Goal: Information Seeking & Learning: Find specific fact

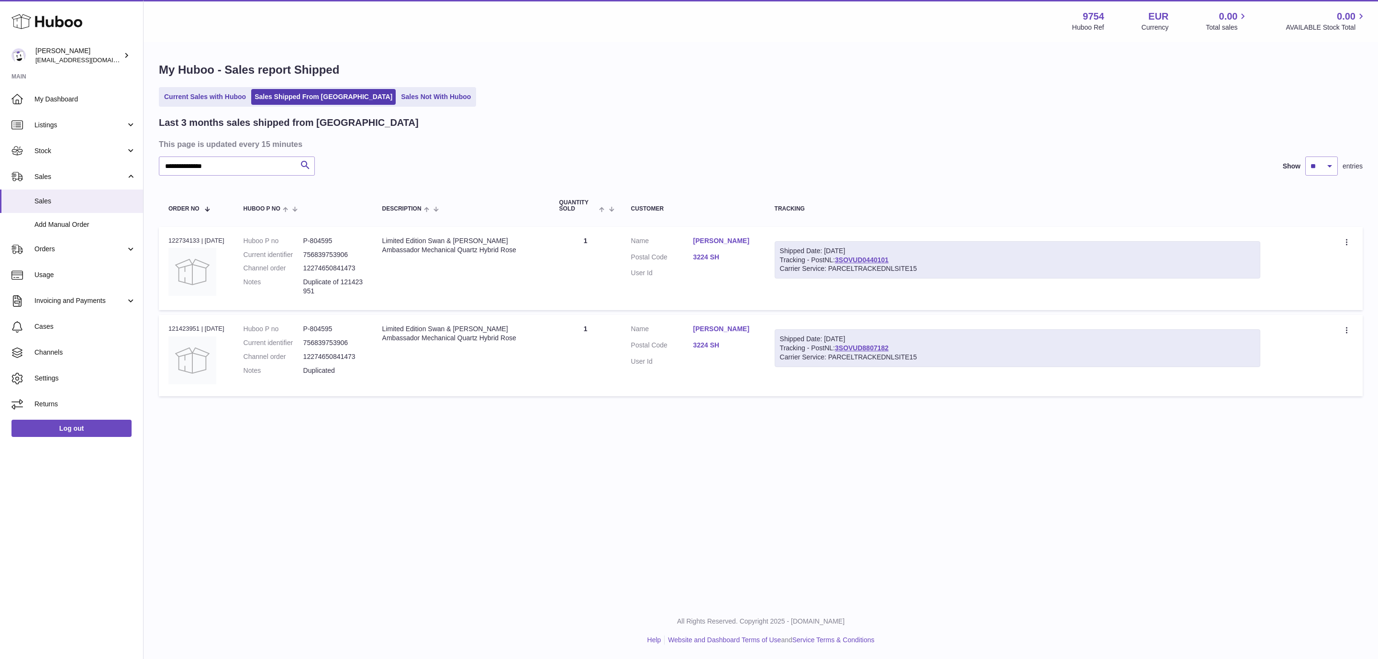
click at [159, 156] on input "**********" at bounding box center [237, 165] width 156 height 19
type input "*********"
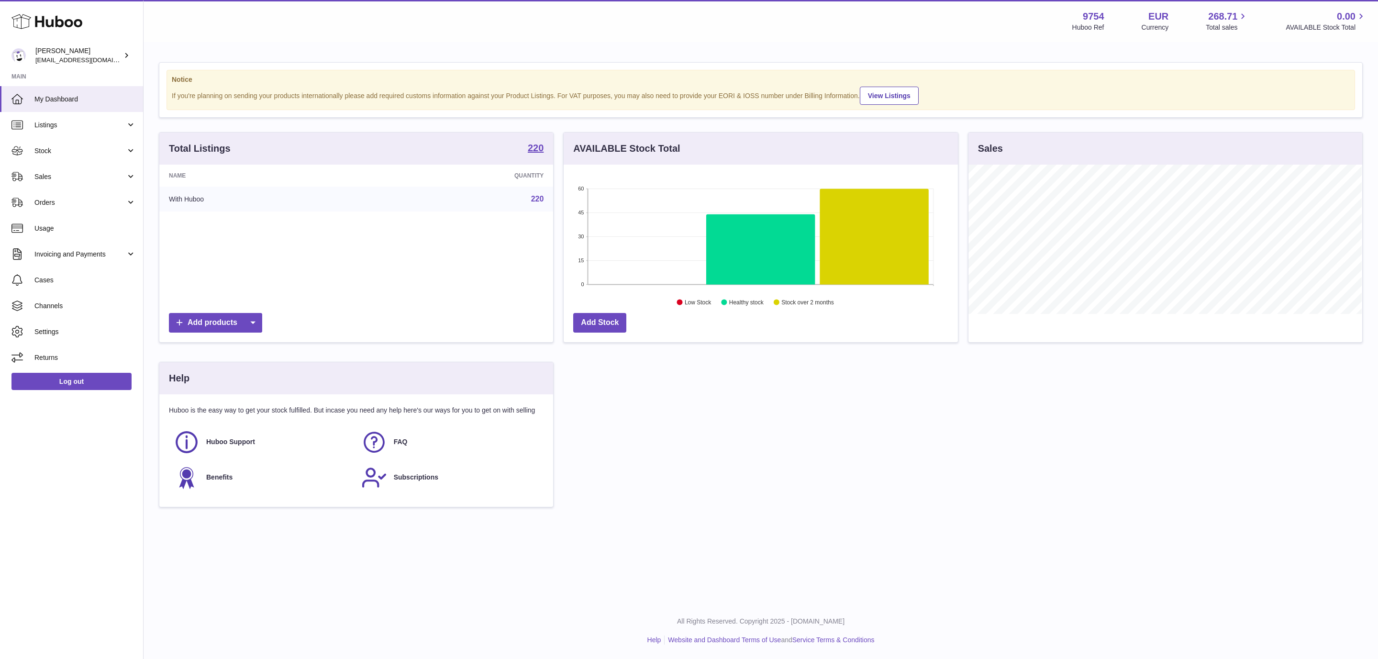
scroll to position [149, 393]
click at [84, 179] on span "Sales" at bounding box center [79, 176] width 91 height 9
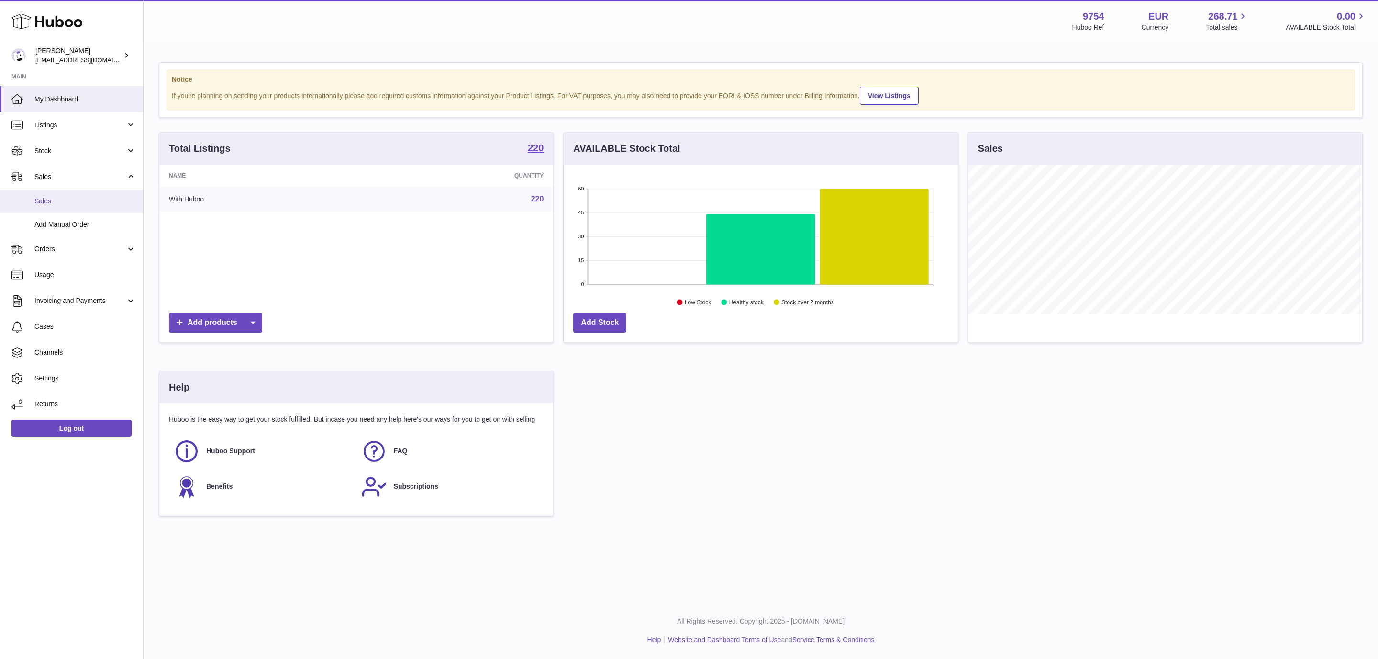
click at [60, 195] on link "Sales" at bounding box center [71, 200] width 143 height 23
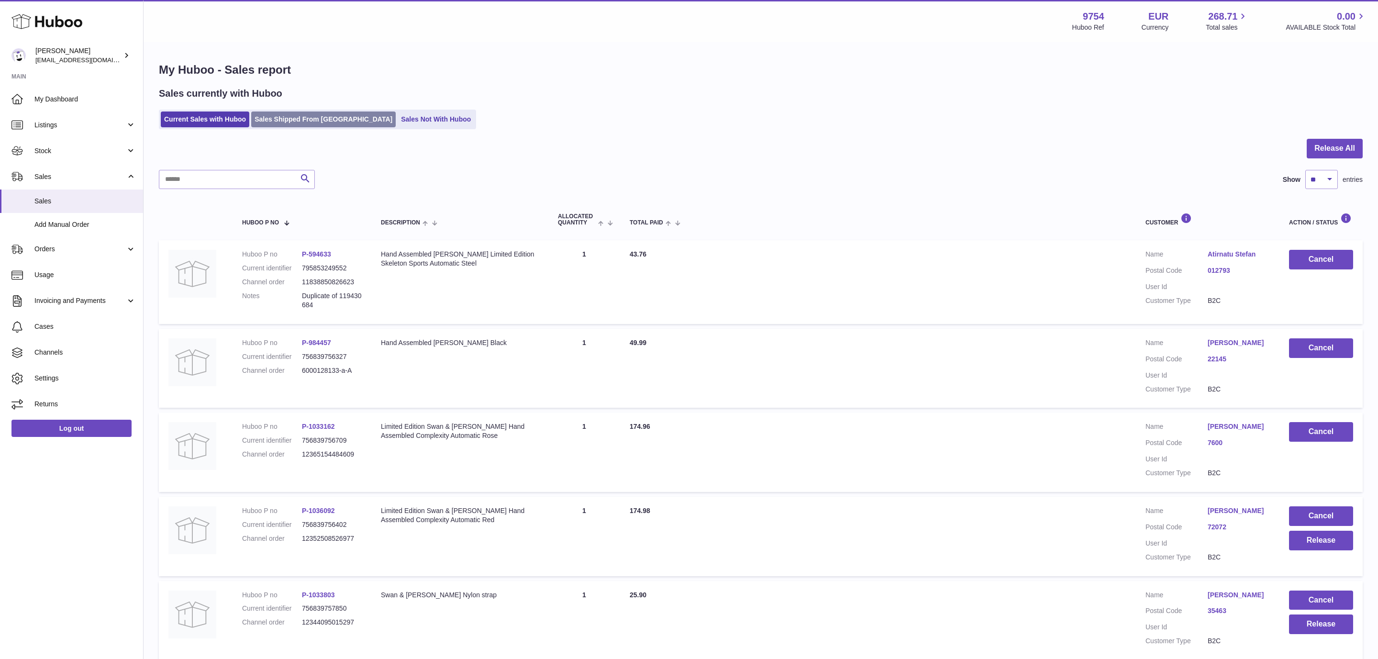
click at [298, 125] on link "Sales Shipped From [GEOGRAPHIC_DATA]" at bounding box center [323, 119] width 145 height 16
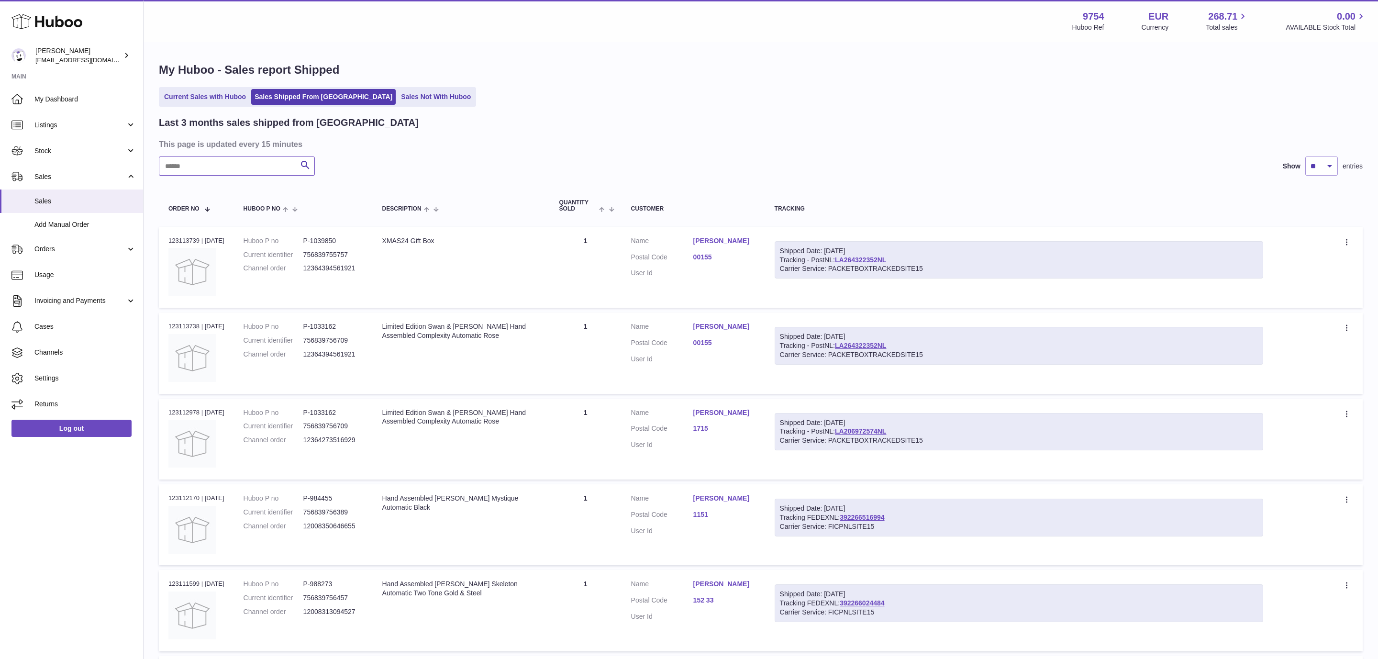
click at [238, 164] on input "text" at bounding box center [237, 165] width 156 height 19
paste input "*********"
type input "*********"
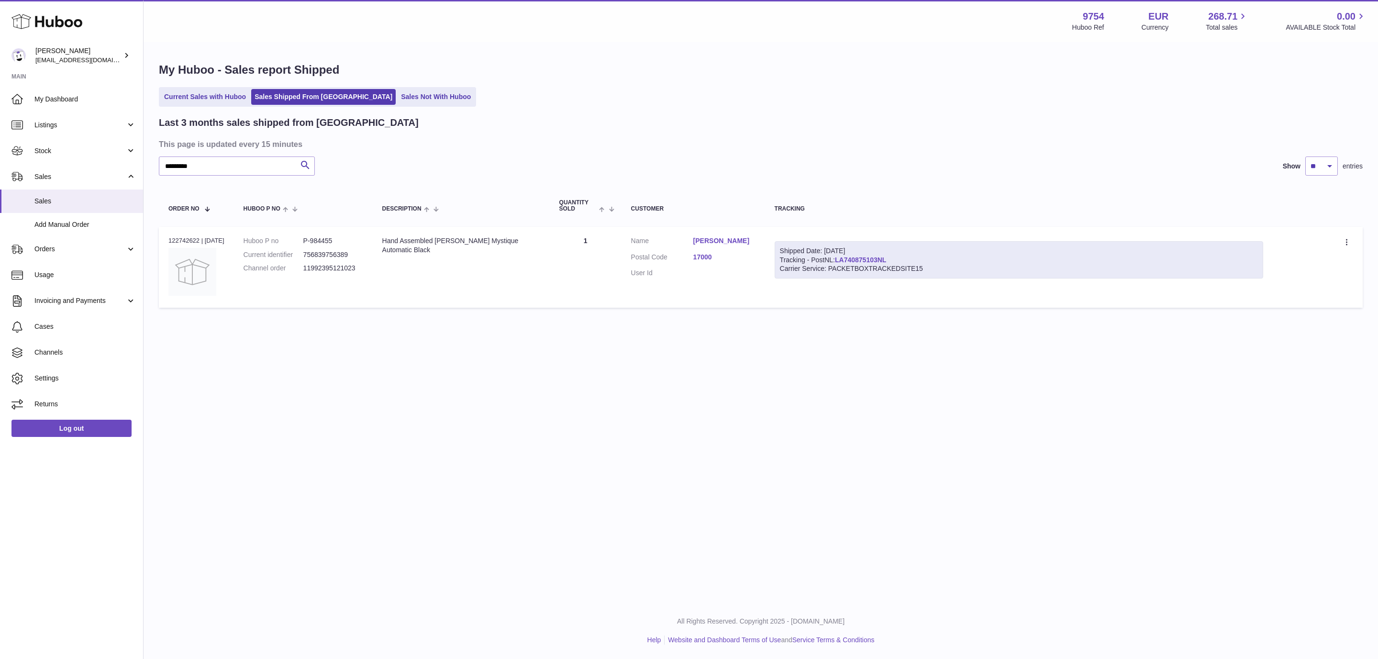
click at [865, 258] on link "LA740875103NL" at bounding box center [860, 260] width 51 height 8
click at [741, 239] on link "[PERSON_NAME]" at bounding box center [724, 240] width 62 height 9
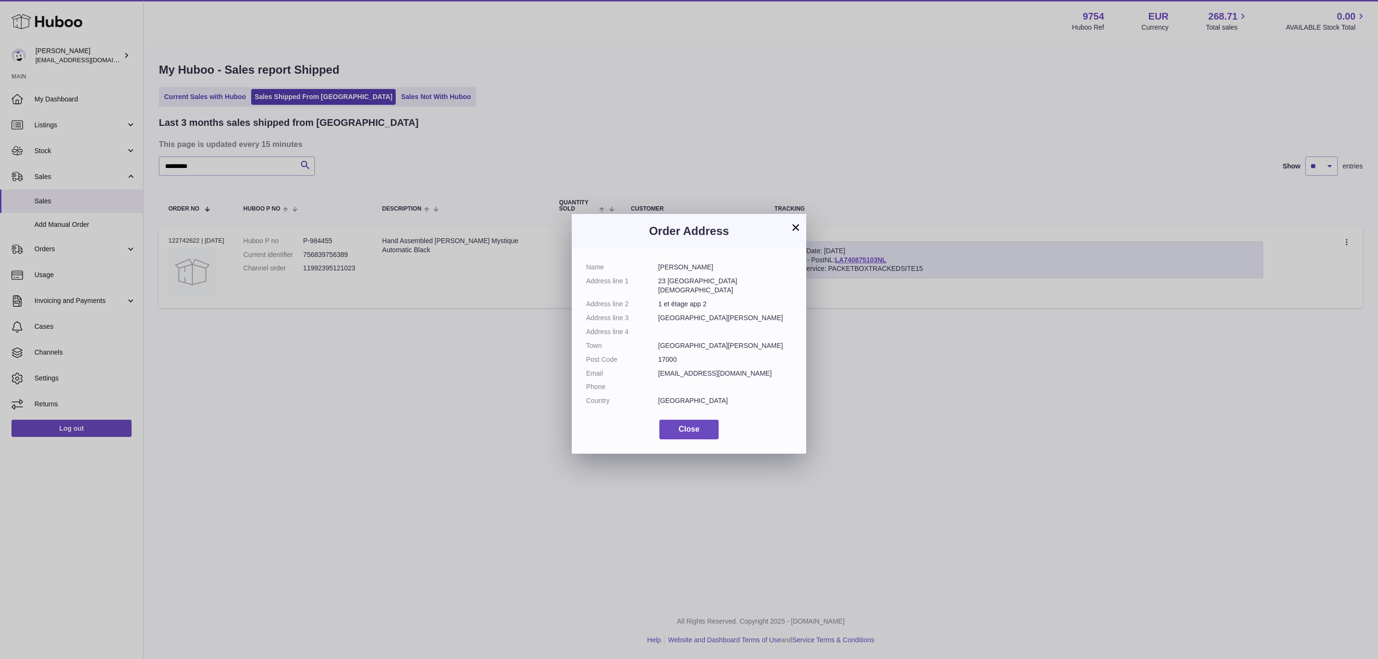
drag, startPoint x: 757, startPoint y: 366, endPoint x: 653, endPoint y: 361, distance: 104.9
click at [653, 361] on dl "Name [PERSON_NAME] Address line 1 23 Cour du Temple Address line 2 1 et étage a…" at bounding box center [689, 336] width 206 height 147
copy dl "[EMAIL_ADDRESS][DOMAIN_NAME]"
click at [759, 369] on dd "[EMAIL_ADDRESS][DOMAIN_NAME]" at bounding box center [725, 373] width 134 height 9
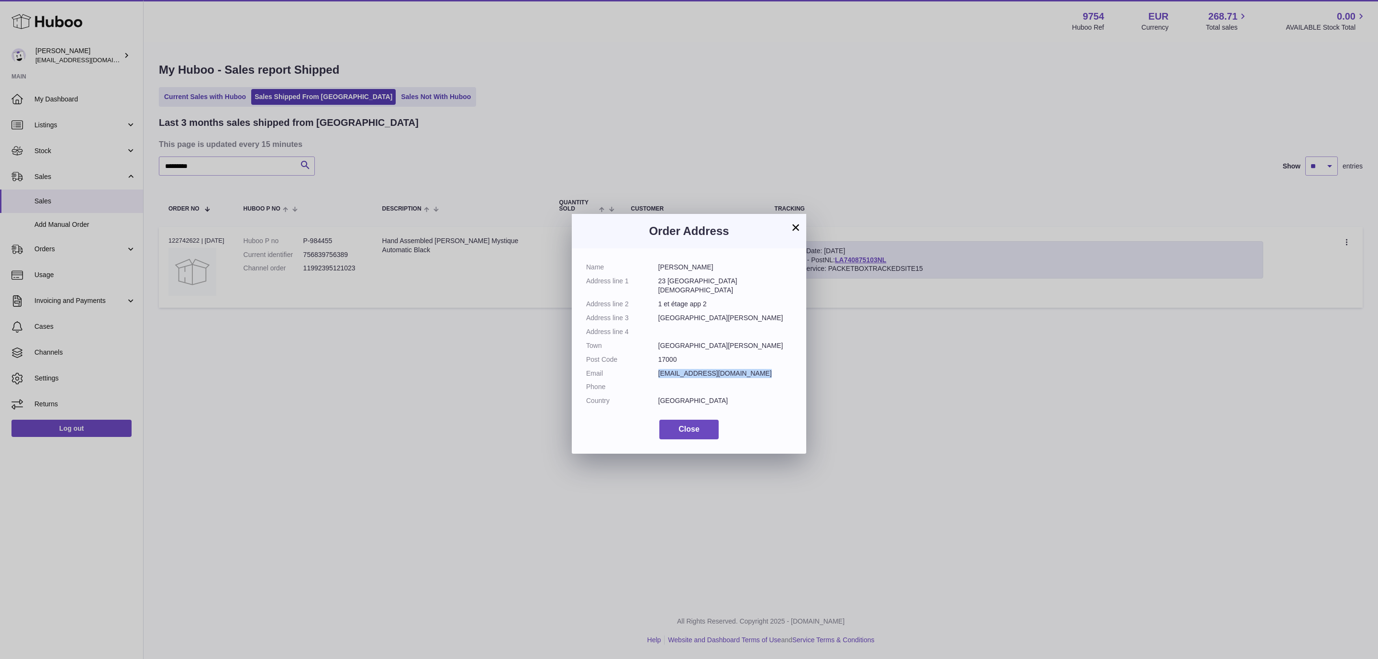
drag, startPoint x: 756, startPoint y: 364, endPoint x: 659, endPoint y: 364, distance: 97.1
click at [659, 369] on dd "[EMAIL_ADDRESS][DOMAIN_NAME]" at bounding box center [725, 373] width 134 height 9
copy dd "[EMAIL_ADDRESS][DOMAIN_NAME]"
drag, startPoint x: 584, startPoint y: 279, endPoint x: 739, endPoint y: 389, distance: 190.2
click at [739, 389] on div "Name [PERSON_NAME] Address line 1 23 Cour du Temple Address line 2 1 et étage a…" at bounding box center [689, 350] width 234 height 205
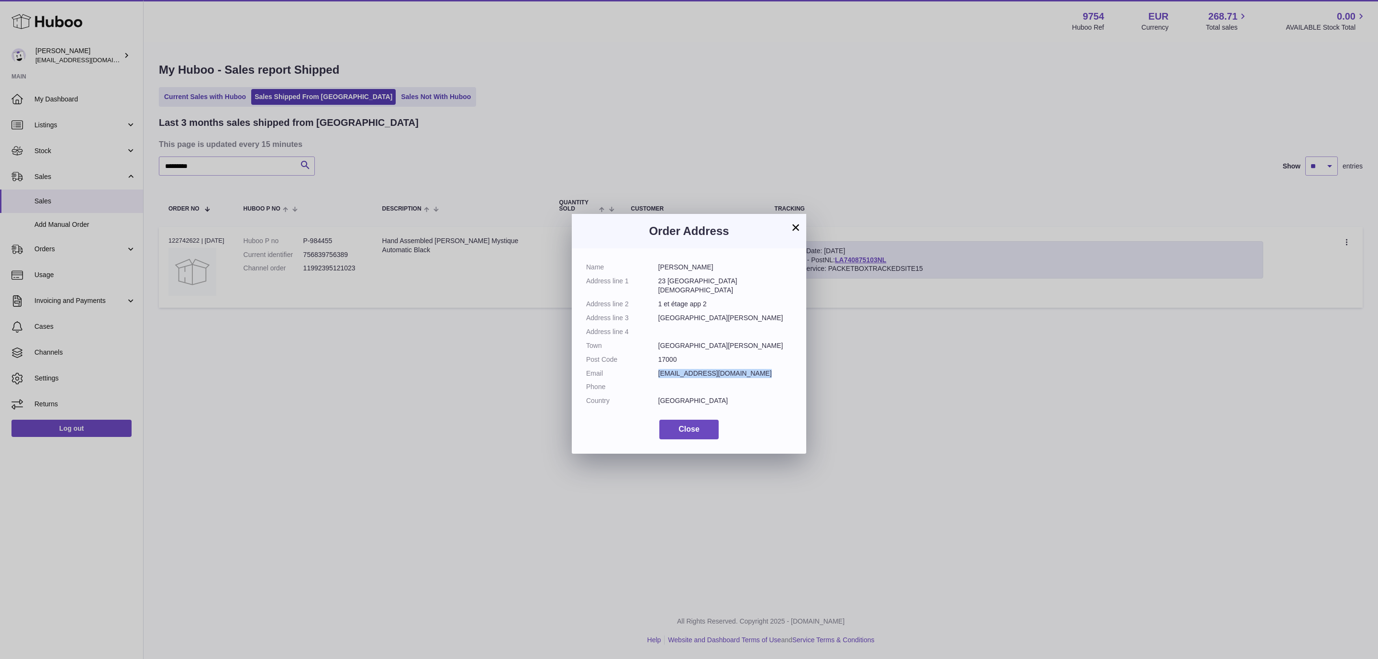
copy dl "Address line 1 [GEOGRAPHIC_DATA][DEMOGRAPHIC_DATA] Address line 2 1 et étage ap…"
click at [796, 225] on button "×" at bounding box center [795, 227] width 11 height 11
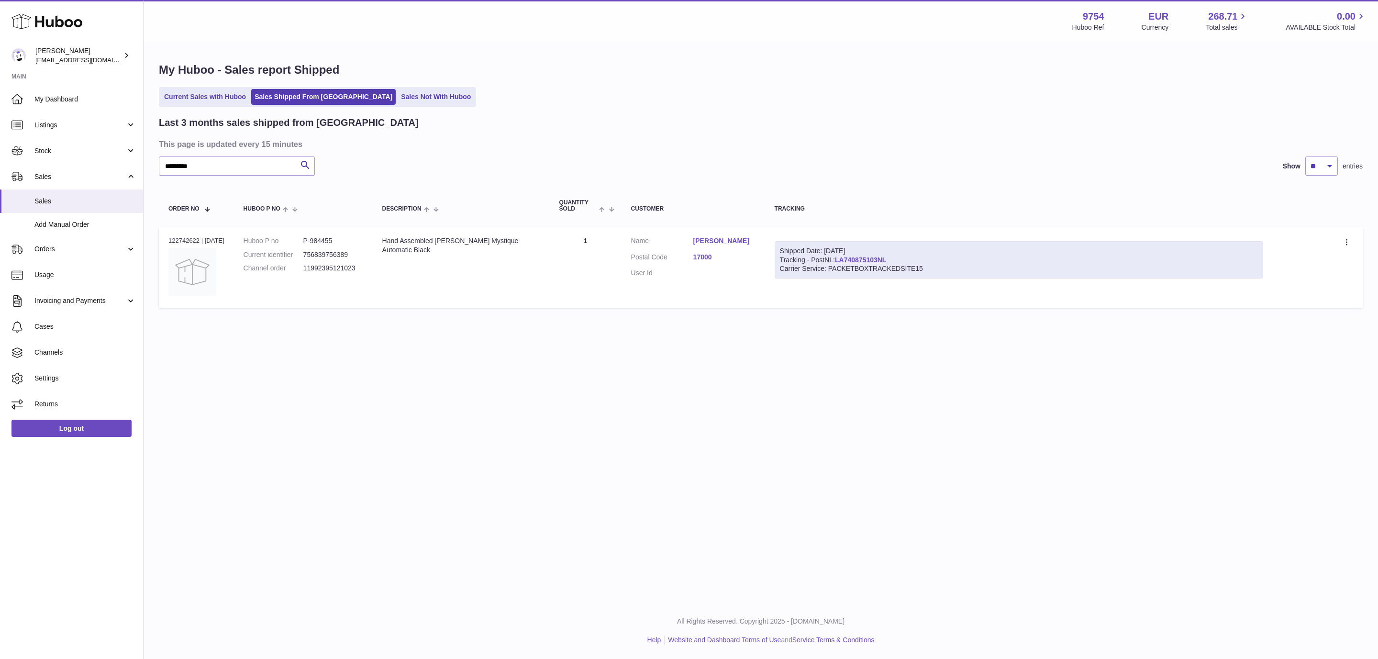
drag, startPoint x: 363, startPoint y: 270, endPoint x: 243, endPoint y: 271, distance: 120.6
click at [243, 271] on td "Huboo P no P-984455 Current identifier 756839756389 Channel order 11992395121023" at bounding box center [303, 267] width 139 height 81
copy dl "Channel order 11992395121023"
